Goal: Use online tool/utility: Utilize a website feature to perform a specific function

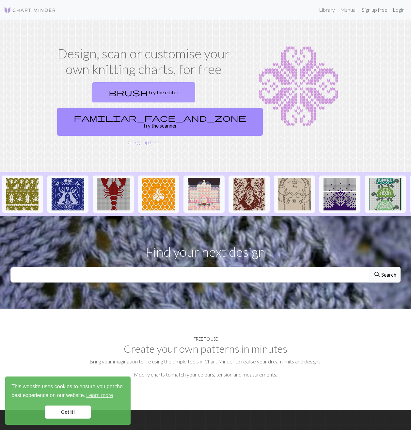
click at [101, 93] on link "brush Try the editor" at bounding box center [143, 92] width 103 height 20
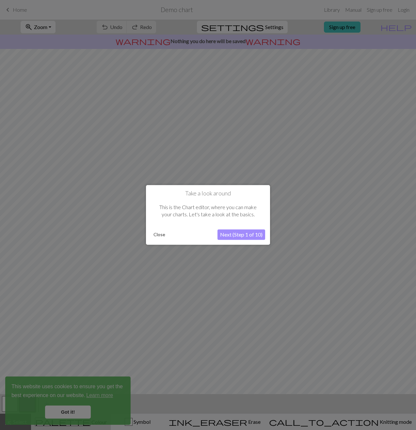
click at [159, 238] on button "Close" at bounding box center [159, 235] width 17 height 10
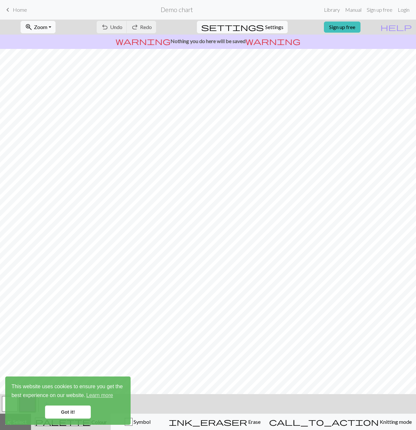
click at [68, 411] on link "Got it!" at bounding box center [68, 412] width 46 height 13
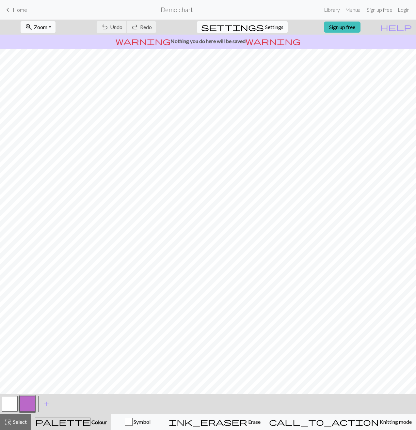
click at [265, 27] on span "Settings" at bounding box center [274, 27] width 18 height 8
select select "aran"
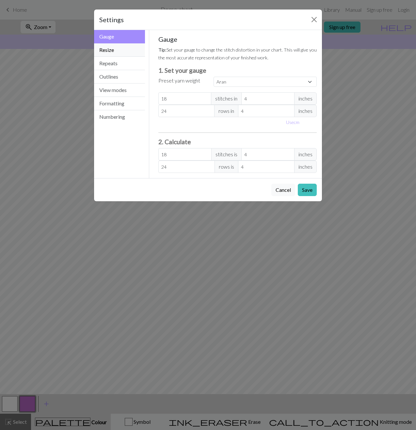
click at [116, 50] on button "Resize" at bounding box center [119, 49] width 51 height 13
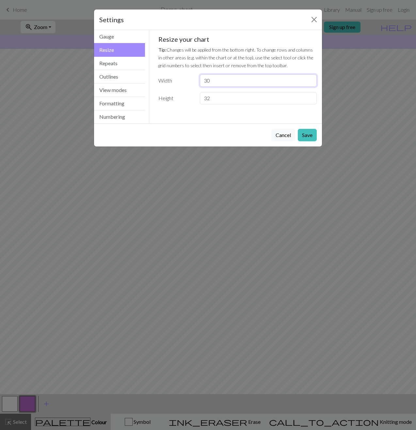
drag, startPoint x: 223, startPoint y: 81, endPoint x: 191, endPoint y: 82, distance: 32.0
click at [191, 82] on div "Width 30" at bounding box center [237, 80] width 166 height 12
type input "26"
drag, startPoint x: 211, startPoint y: 98, endPoint x: 199, endPoint y: 98, distance: 12.1
click at [200, 98] on input "32" at bounding box center [258, 98] width 117 height 12
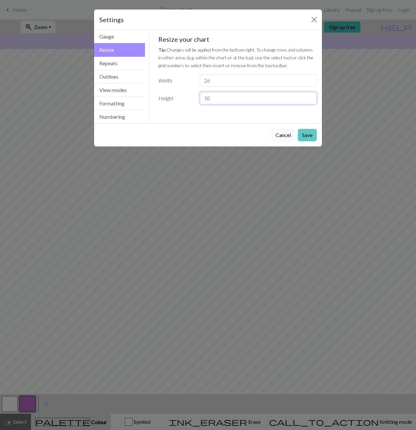
type input "10"
click at [309, 137] on button "Save" at bounding box center [307, 135] width 19 height 12
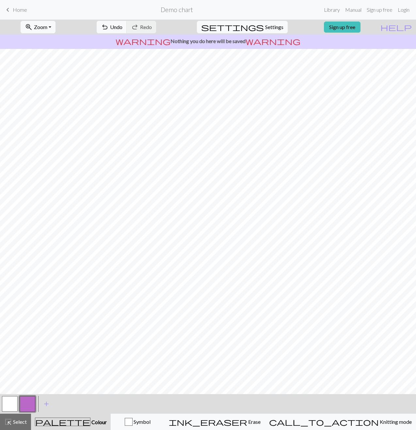
click at [15, 402] on button "button" at bounding box center [10, 404] width 16 height 16
click at [23, 406] on button "button" at bounding box center [28, 404] width 16 height 16
click at [8, 406] on button "button" at bounding box center [10, 404] width 16 height 16
click at [12, 405] on button "button" at bounding box center [10, 404] width 16 height 16
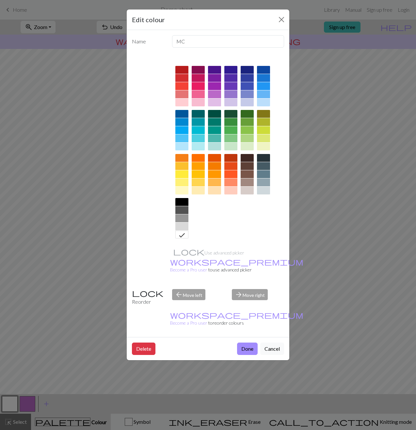
click at [32, 408] on div "Edit colour Name MC Use advanced picker workspace_premium Become a Pro user to …" at bounding box center [208, 215] width 416 height 430
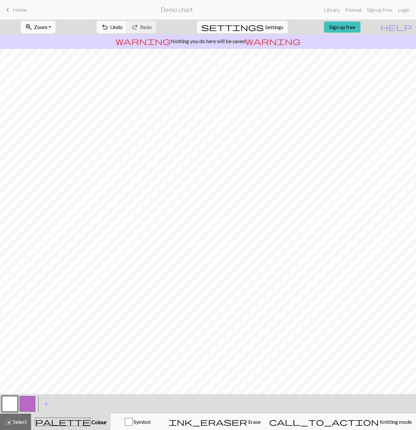
click at [27, 408] on button "button" at bounding box center [28, 404] width 16 height 16
click at [8, 405] on button "button" at bounding box center [10, 404] width 16 height 16
drag, startPoint x: 31, startPoint y: 401, endPoint x: 34, endPoint y: 398, distance: 4.4
click at [31, 401] on button "button" at bounding box center [28, 404] width 16 height 16
